Goal: Transaction & Acquisition: Obtain resource

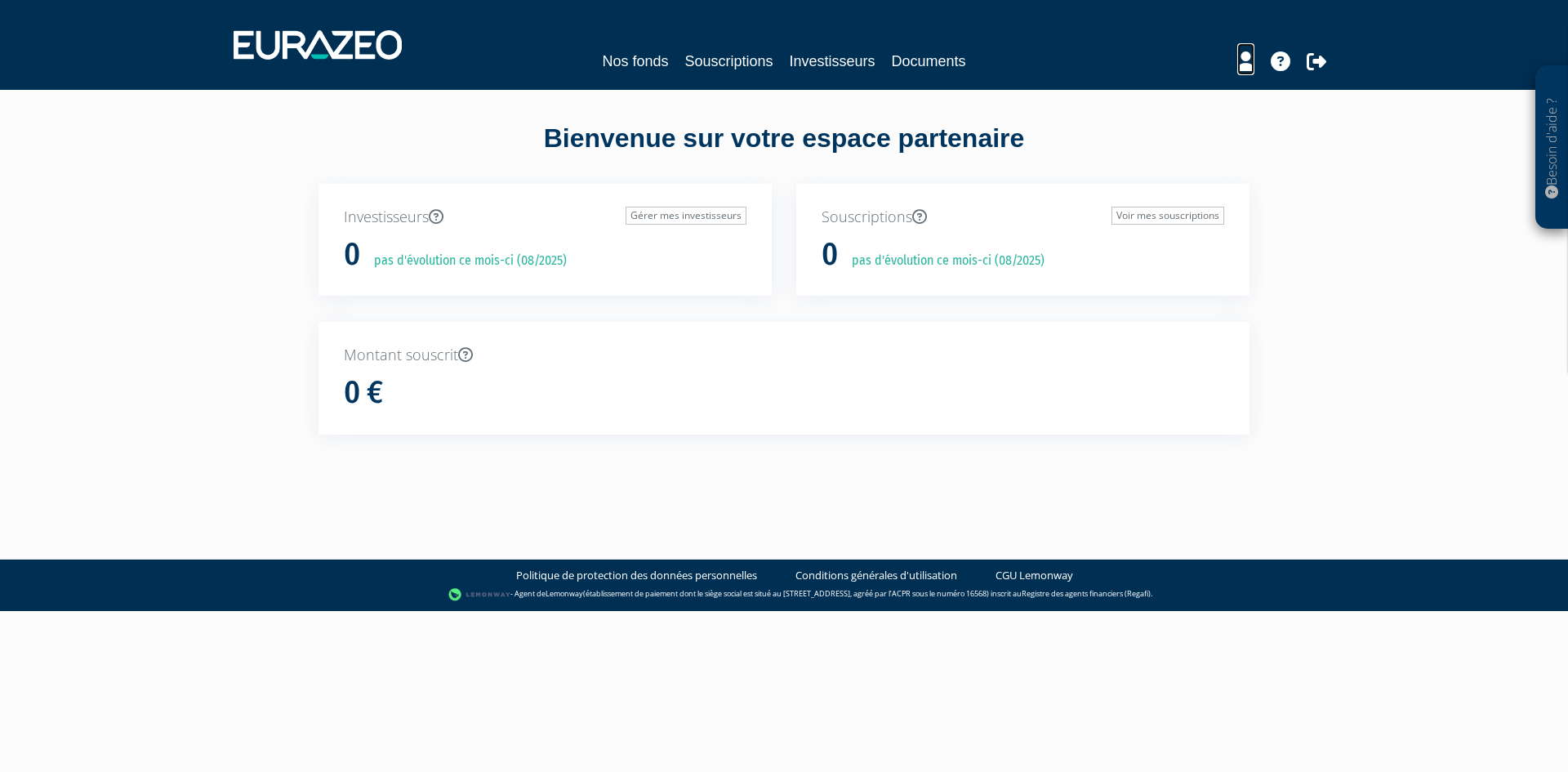
click at [1247, 58] on icon at bounding box center [1245, 60] width 17 height 20
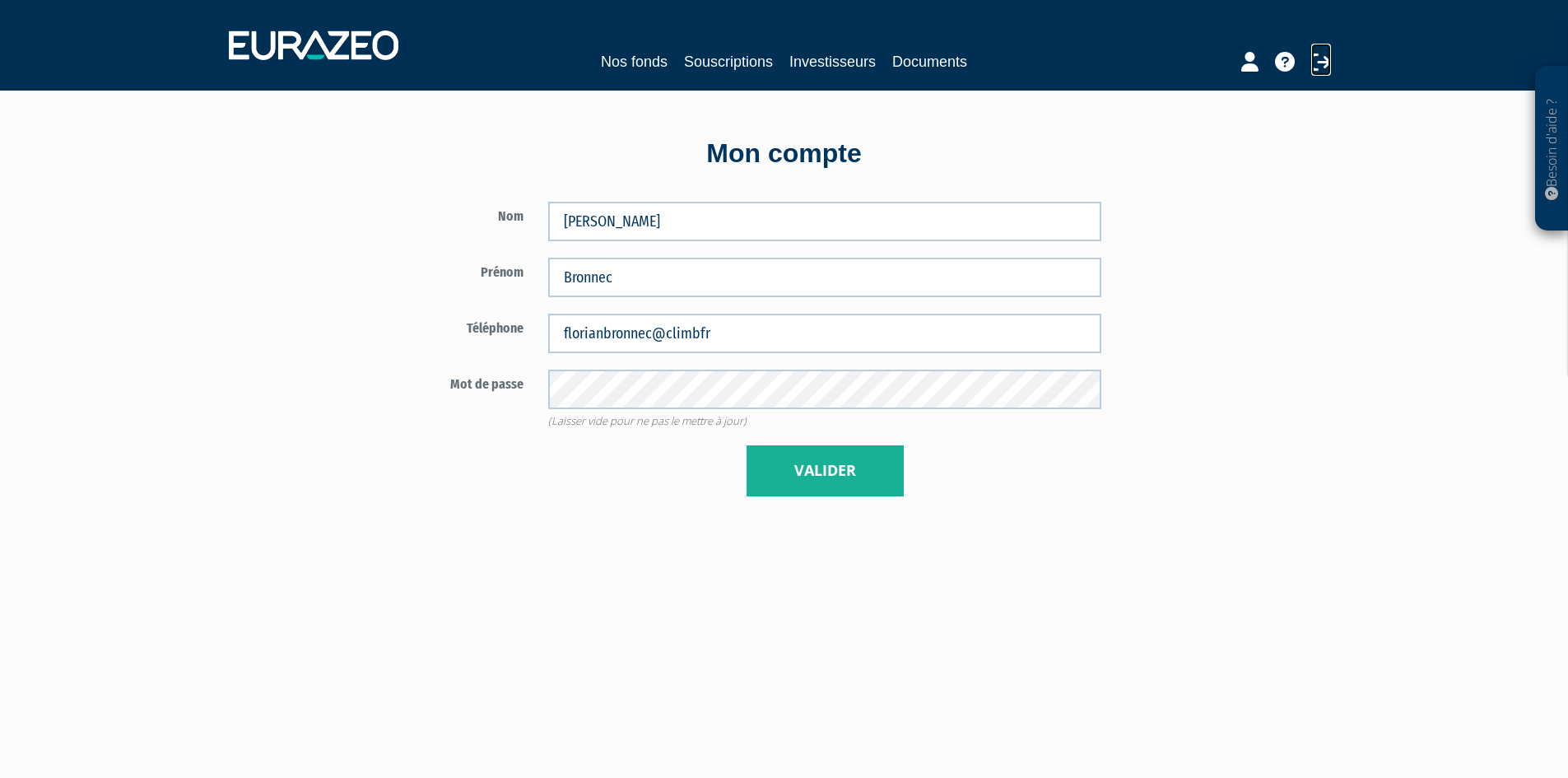
click at [1315, 67] on icon at bounding box center [1321, 61] width 20 height 20
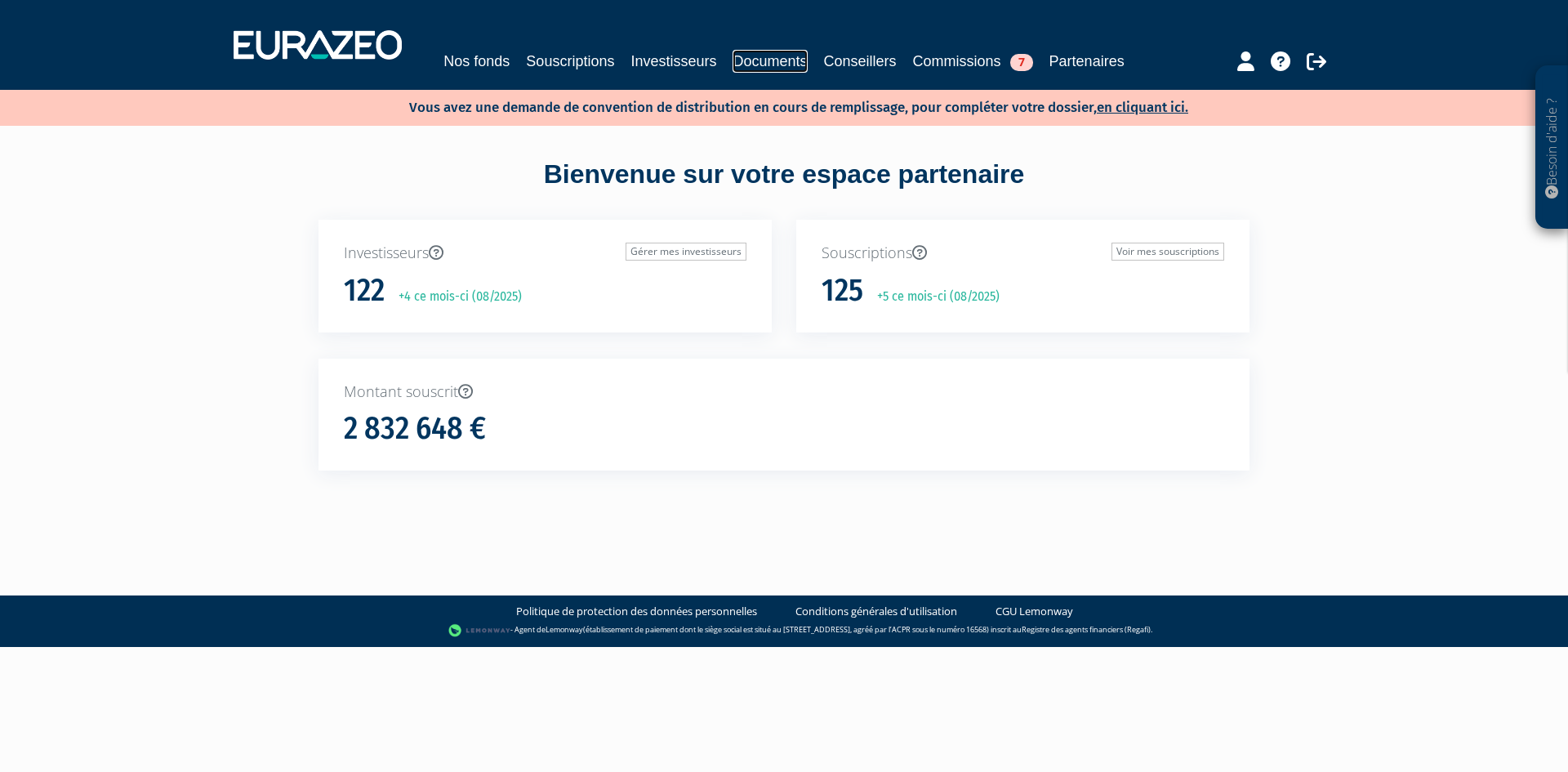
click at [747, 53] on link "Documents" at bounding box center [769, 61] width 74 height 23
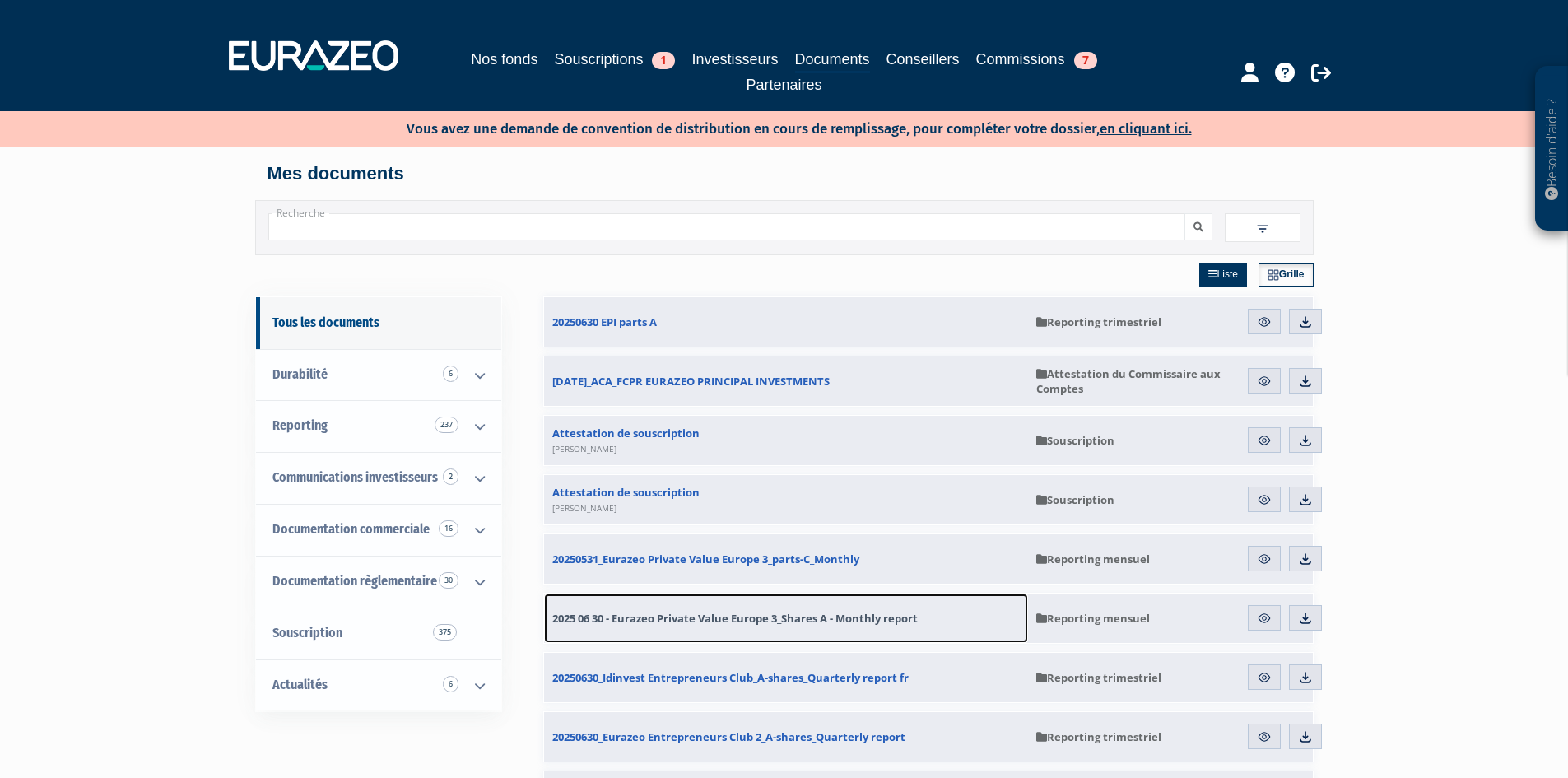
click at [795, 614] on span "2025 06 30 - Eurazeo Private Value Europe 3_Shares A - Monthly report" at bounding box center [736, 618] width 366 height 15
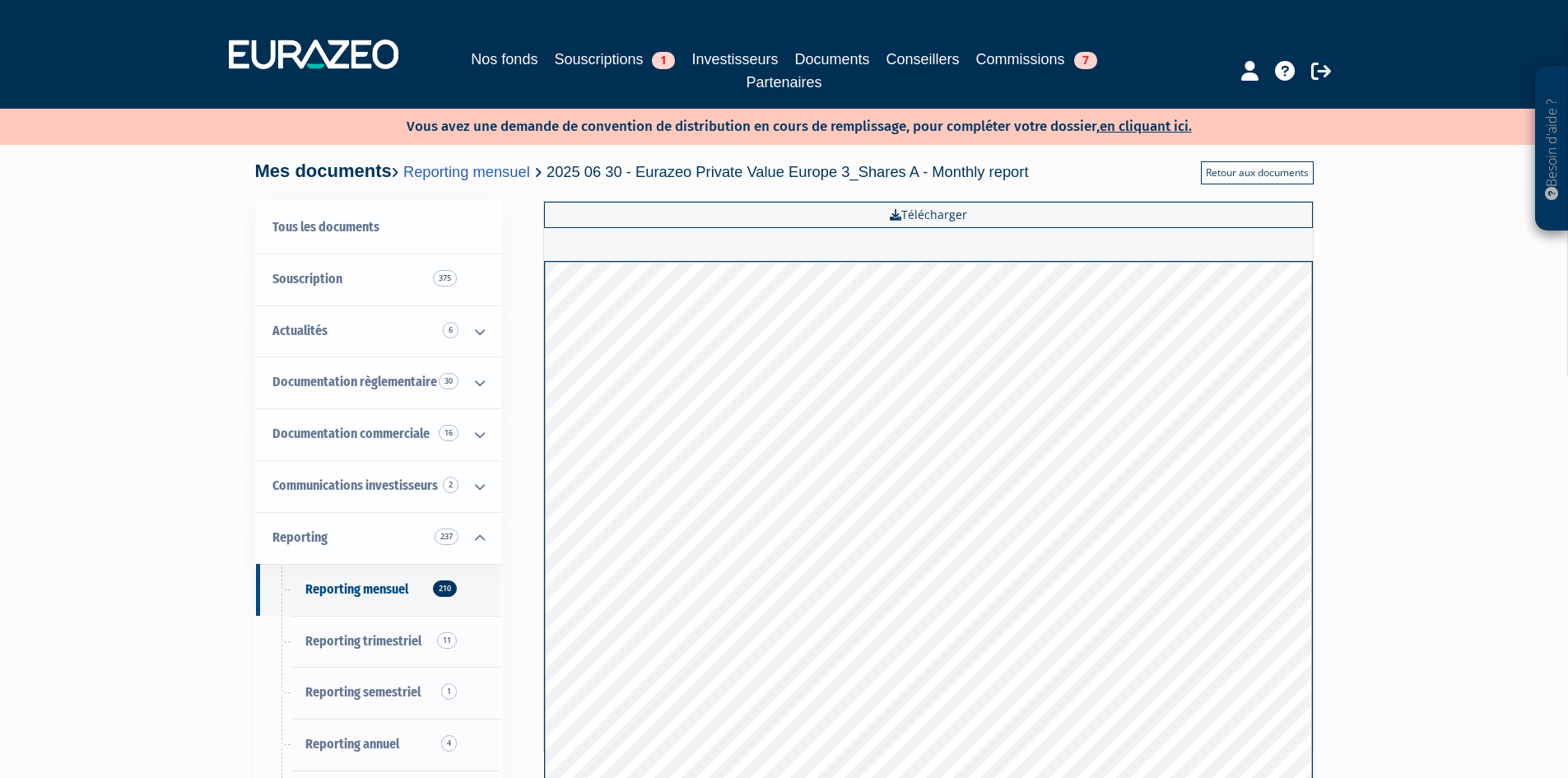
click at [1240, 174] on link "Retour aux documents" at bounding box center [1257, 172] width 112 height 23
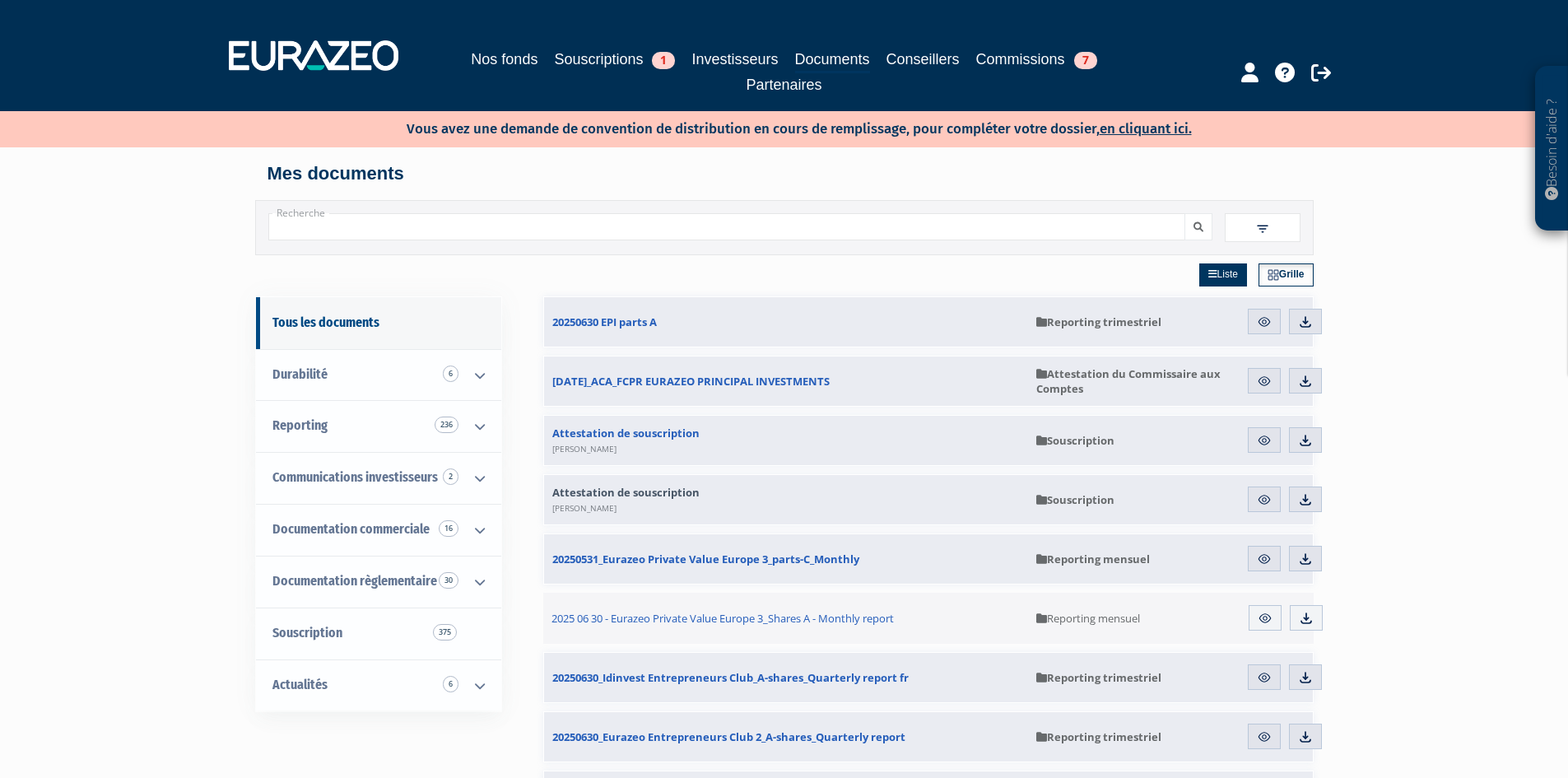
scroll to position [82, 0]
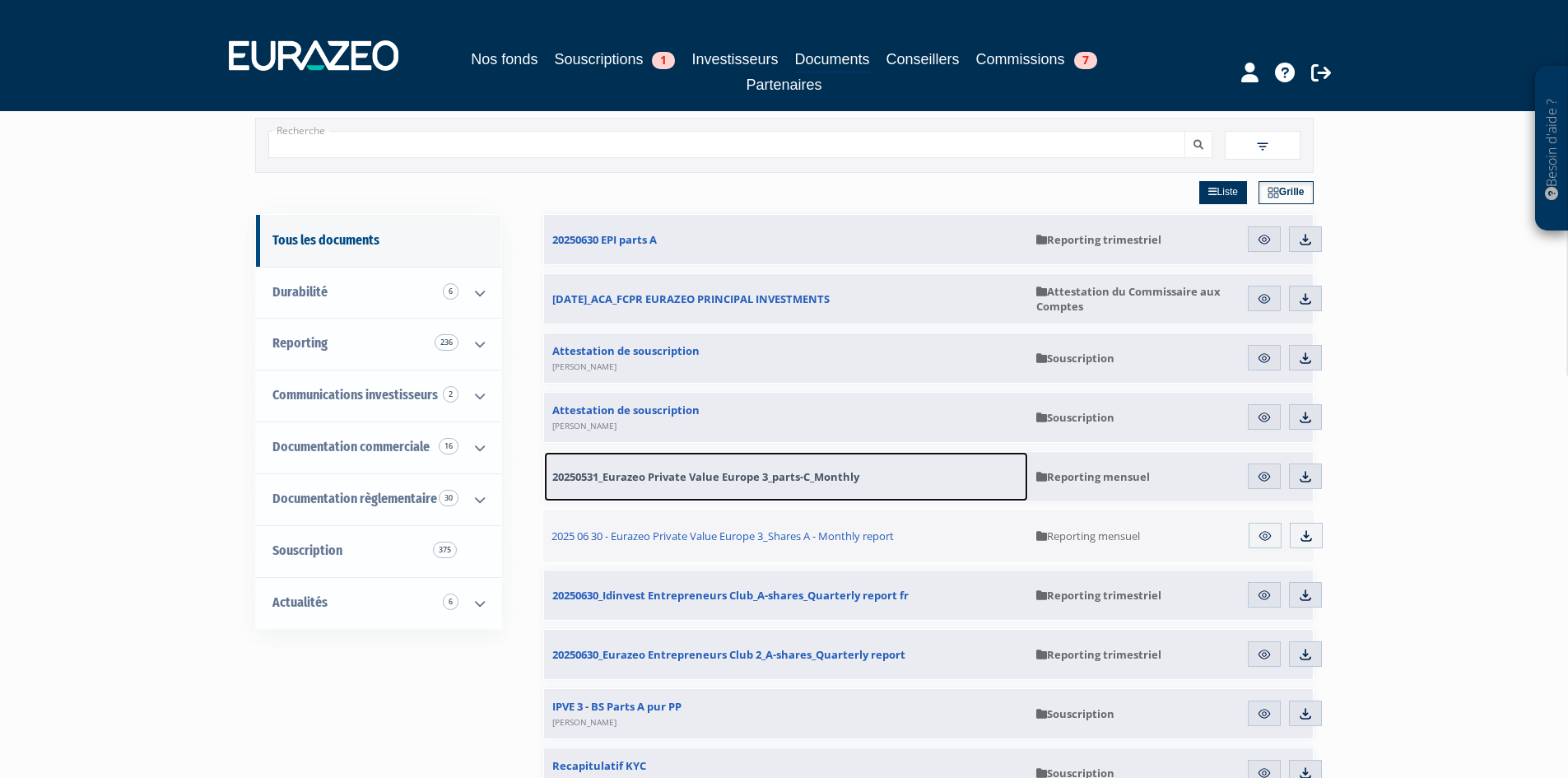
click at [719, 479] on span "20250531_Eurazeo Private Value Europe 3_parts-C_Monthly" at bounding box center [706, 476] width 307 height 15
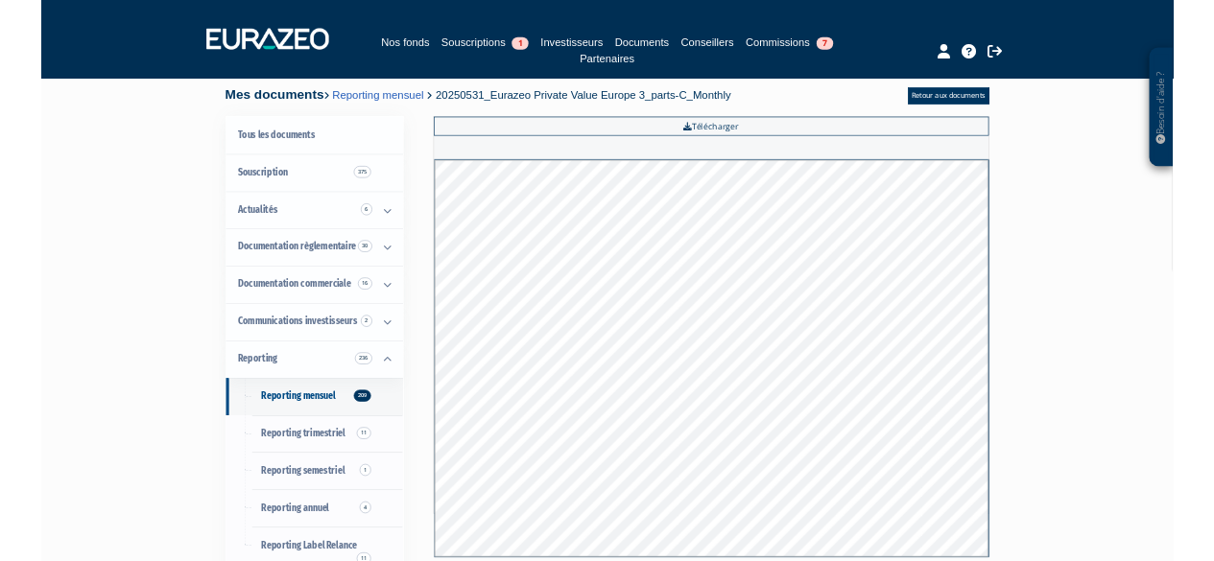
scroll to position [96, 0]
